Goal: Find specific page/section: Find specific page/section

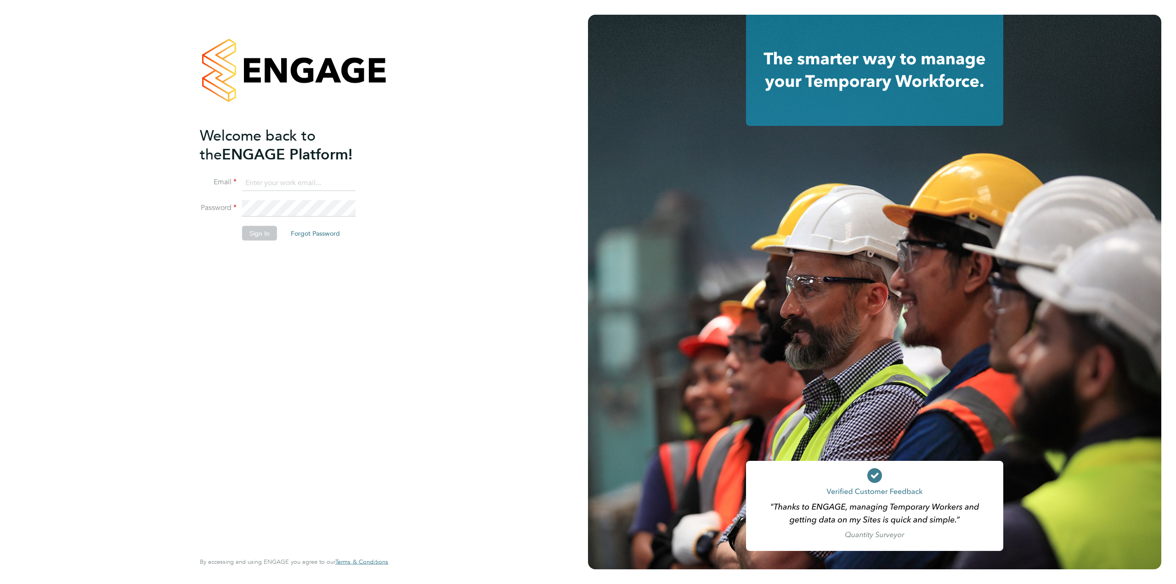
click at [268, 176] on input at bounding box center [299, 183] width 114 height 17
type input "[EMAIL_ADDRESS][PERSON_NAME][DOMAIN_NAME]"
click at [268, 232] on button "Sign In" at bounding box center [259, 233] width 35 height 15
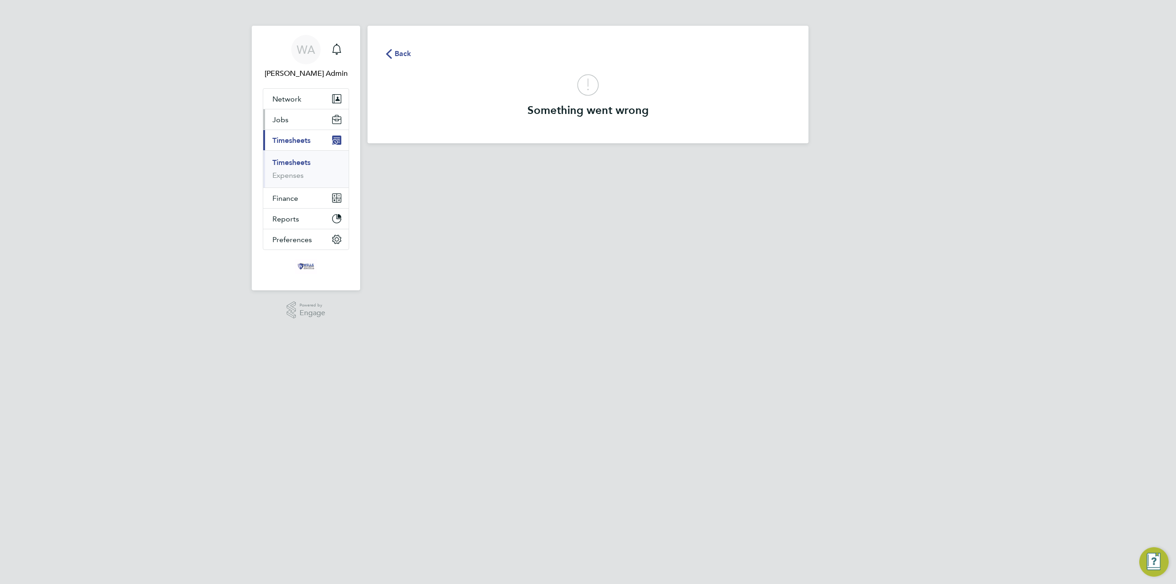
click at [288, 123] on span "Jobs" at bounding box center [281, 119] width 16 height 9
click at [290, 153] on link "Vacancies" at bounding box center [289, 154] width 33 height 9
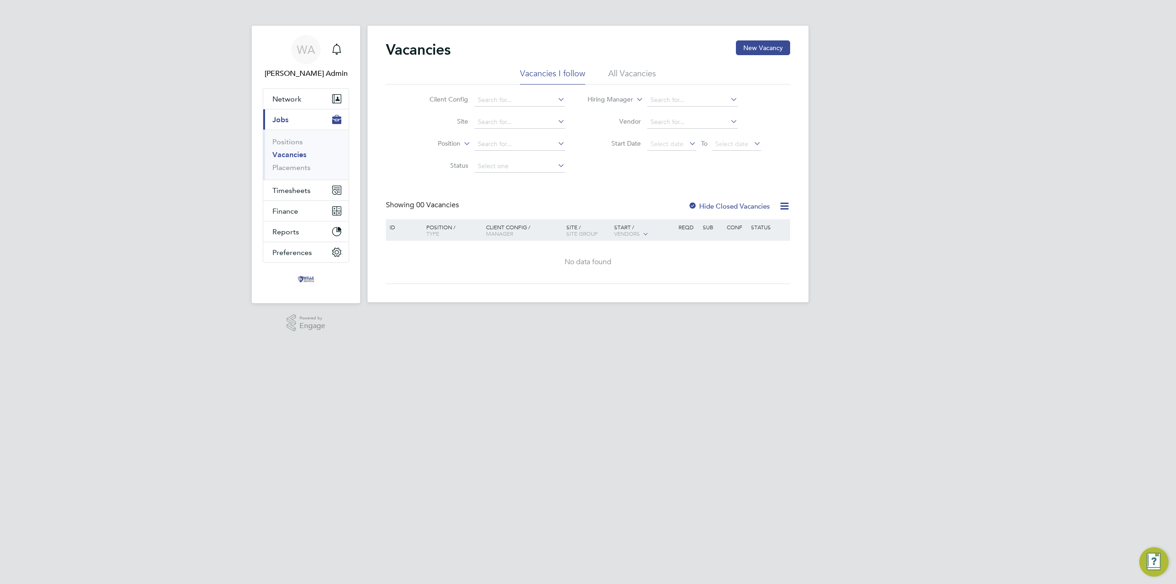
click at [693, 207] on div at bounding box center [692, 206] width 9 height 9
click at [625, 72] on li "All Vacancies" at bounding box center [632, 76] width 48 height 17
